Goal: Information Seeking & Learning: Check status

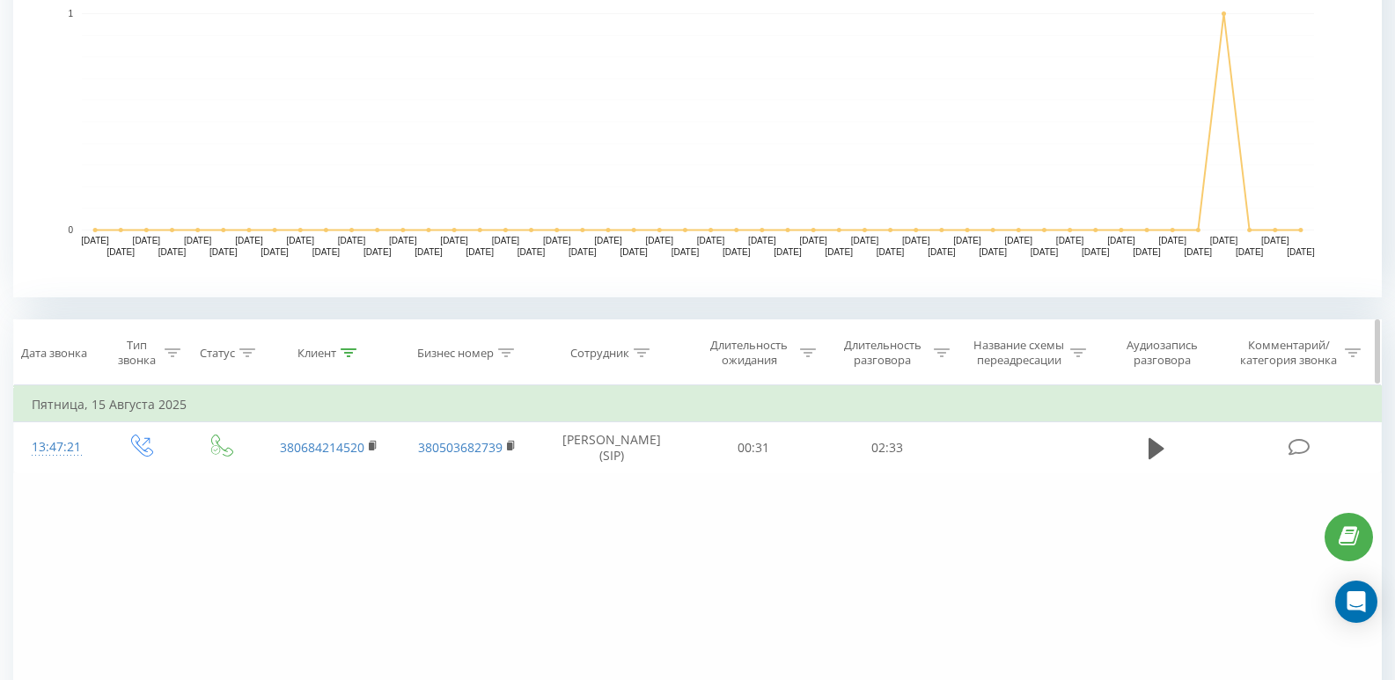
click at [351, 355] on icon at bounding box center [348, 352] width 16 height 9
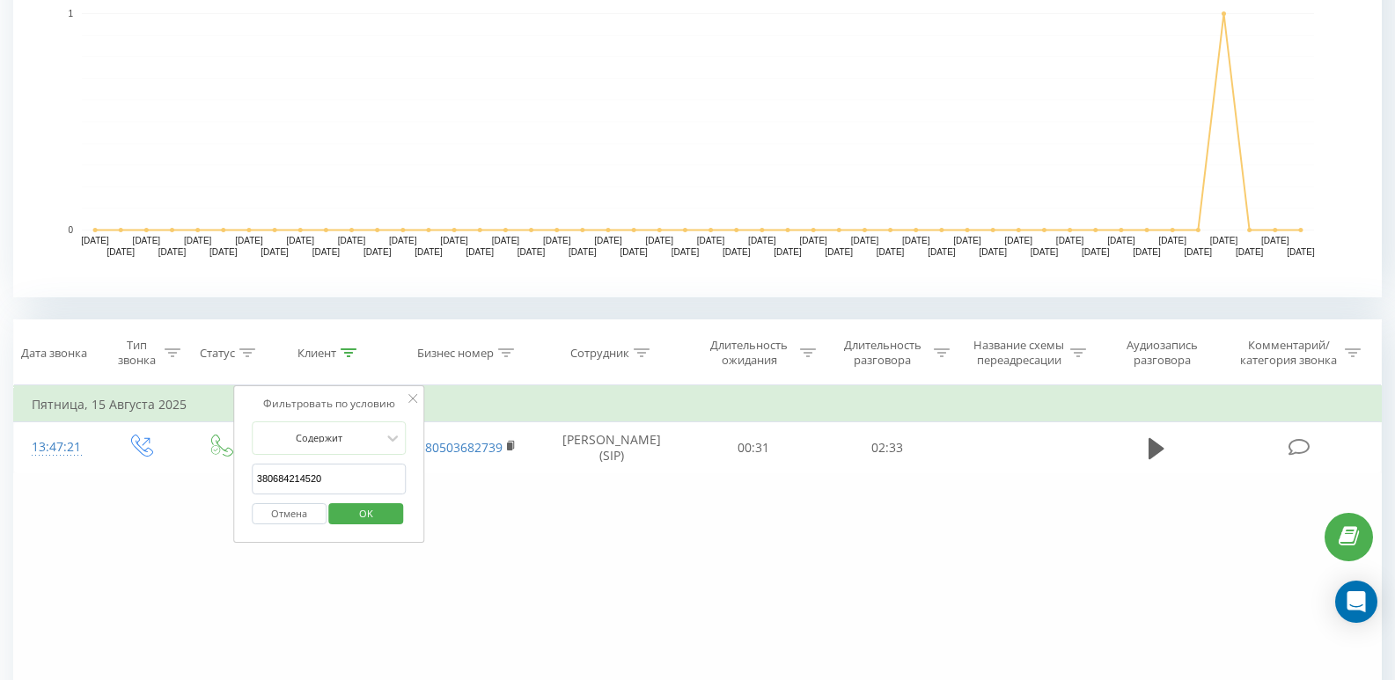
drag, startPoint x: 352, startPoint y: 482, endPoint x: 54, endPoint y: 488, distance: 298.3
click at [54, 488] on div "Фильтровать по условию Равно Введите значение Отмена OK Фильтровать по условию …" at bounding box center [697, 583] width 1368 height 396
paste input "380636874209"
type input "380636874209"
click at [370, 509] on span "OK" at bounding box center [365, 513] width 49 height 27
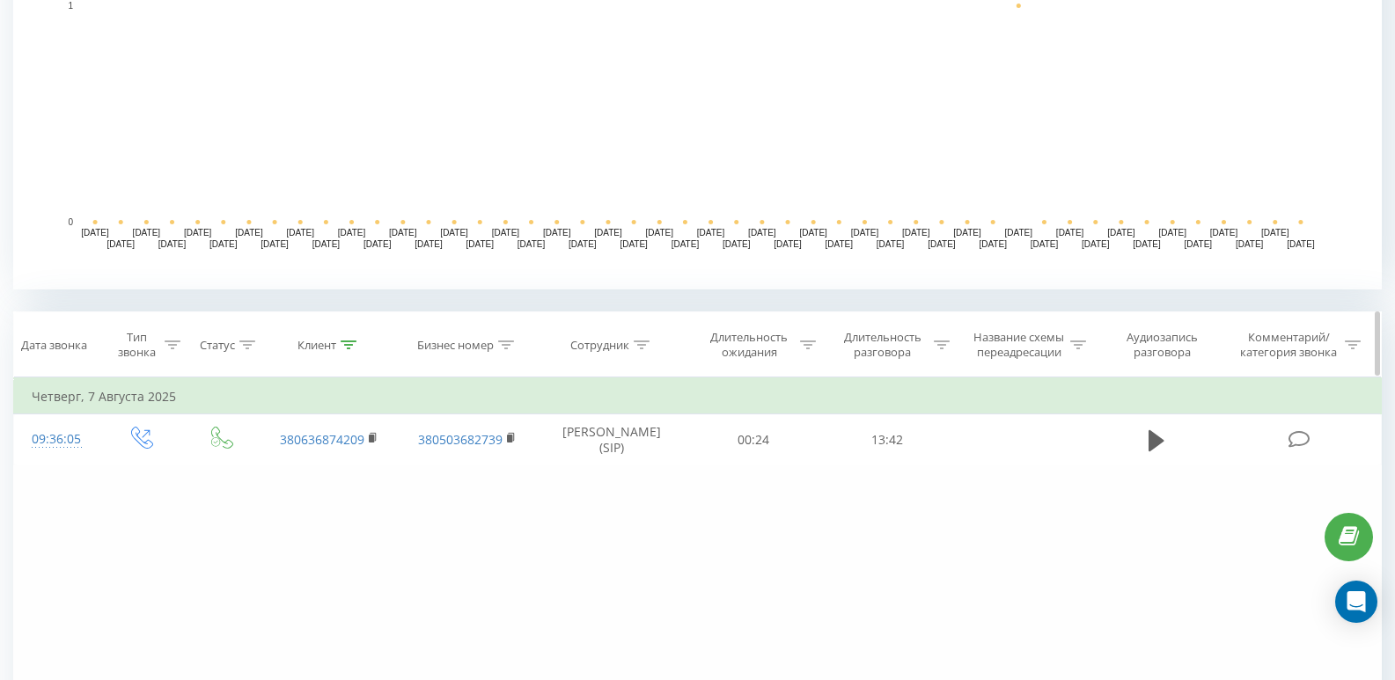
scroll to position [536, 0]
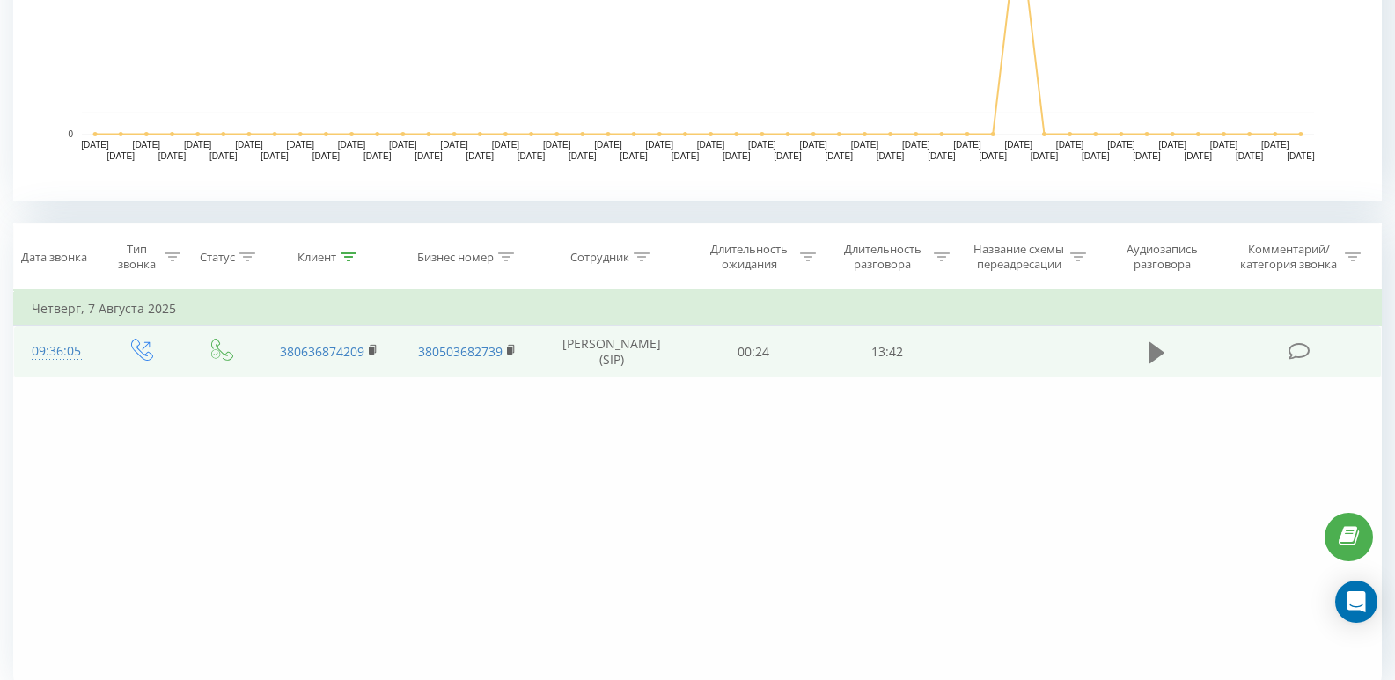
click at [1157, 362] on icon at bounding box center [1156, 351] width 16 height 21
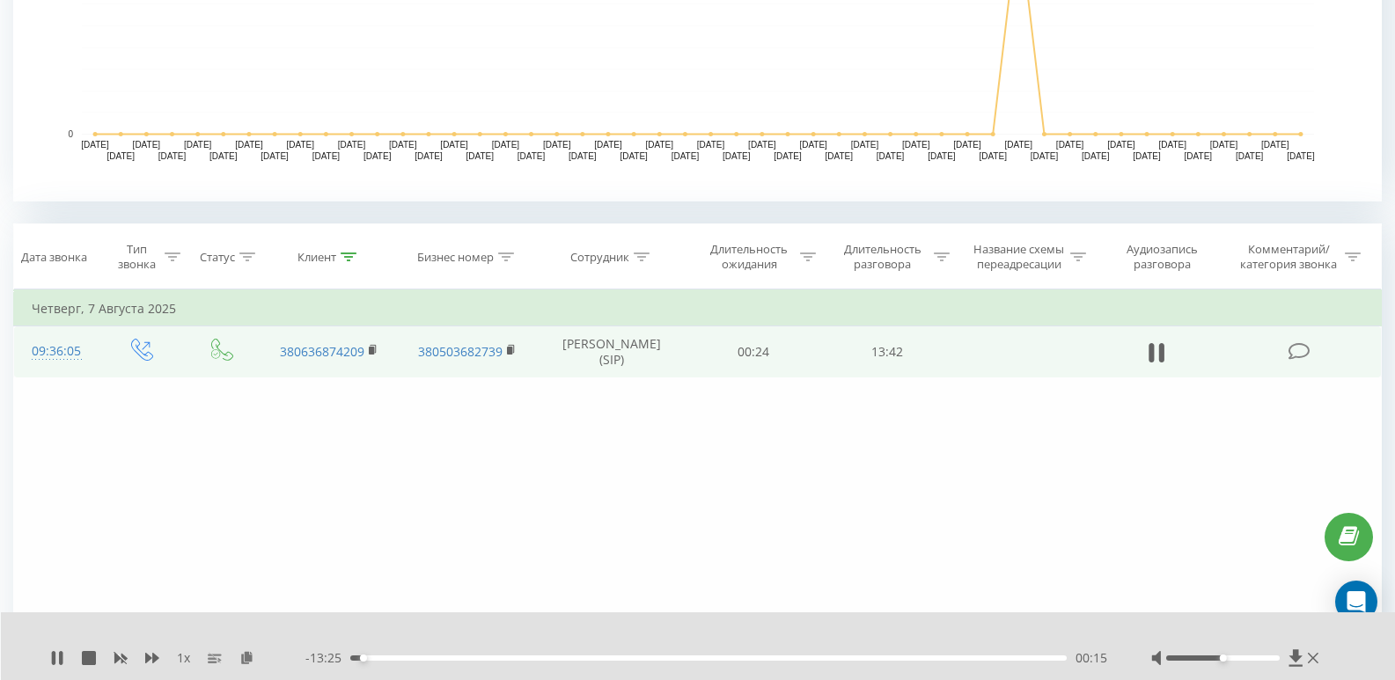
click at [53, 648] on div "1 x - 13:25 00:15 00:15" at bounding box center [698, 646] width 1395 height 68
click at [55, 655] on icon at bounding box center [54, 658] width 4 height 14
click at [249, 663] on icon at bounding box center [246, 657] width 15 height 12
